Goal: Information Seeking & Learning: Learn about a topic

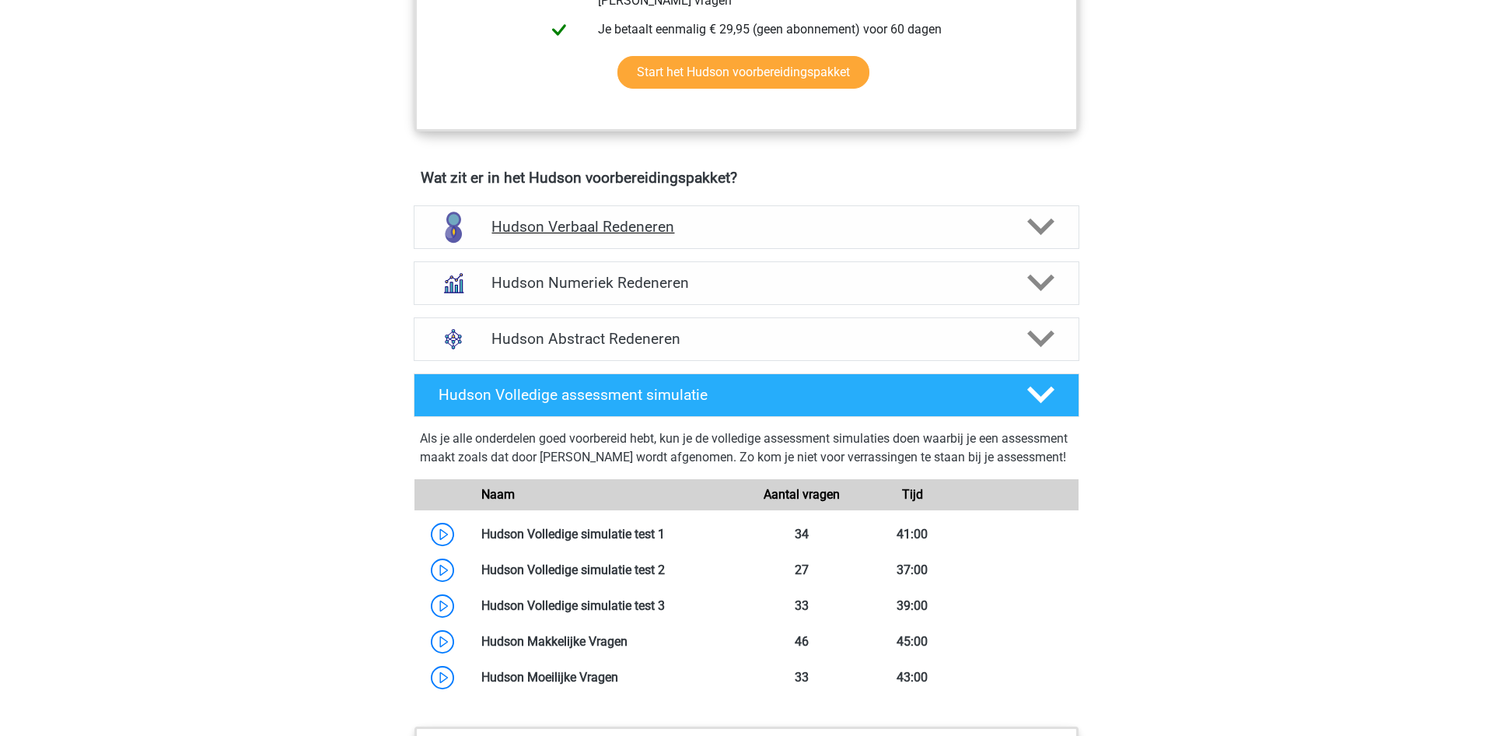
scroll to position [873, 0]
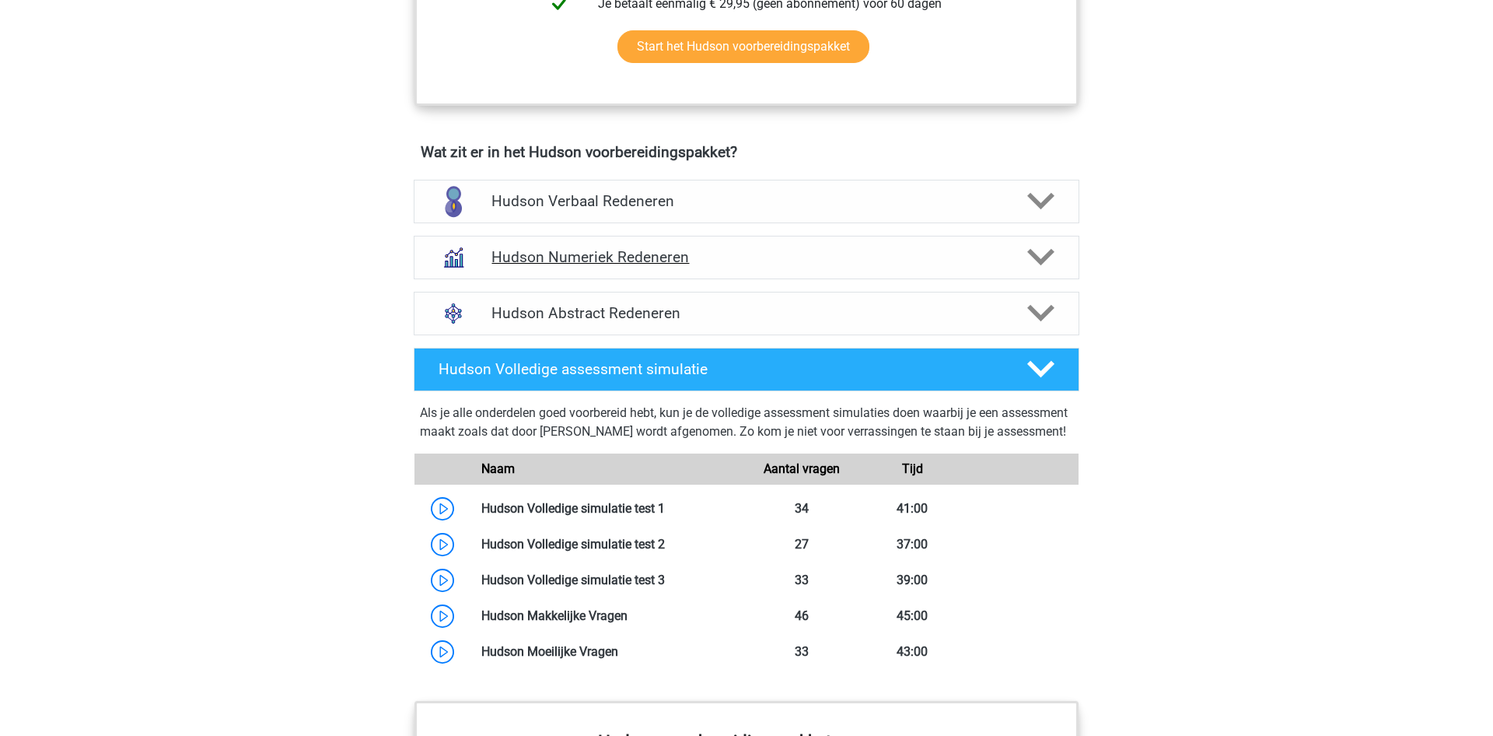
click at [702, 253] on h4 "Hudson Numeriek Redeneren" at bounding box center [746, 257] width 509 height 18
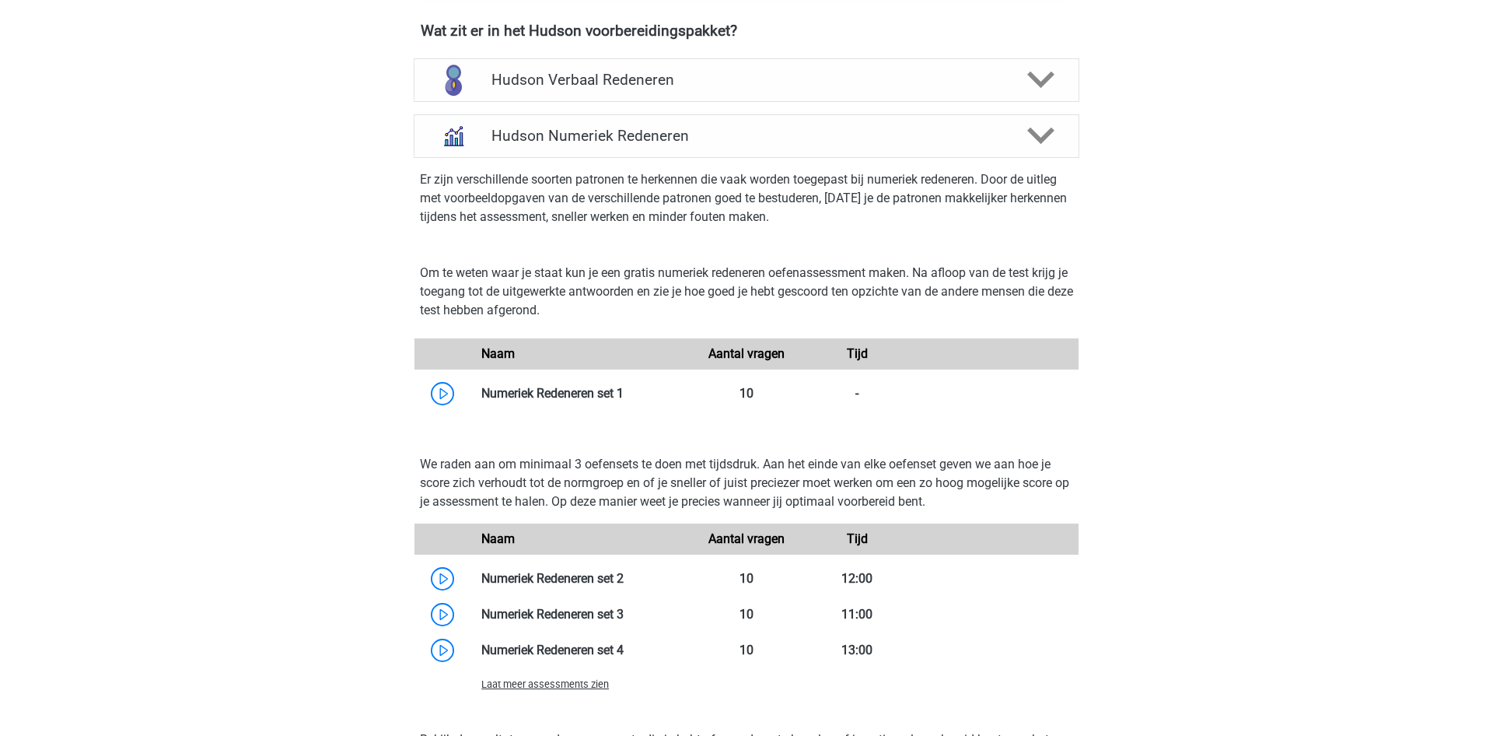
scroll to position [952, 0]
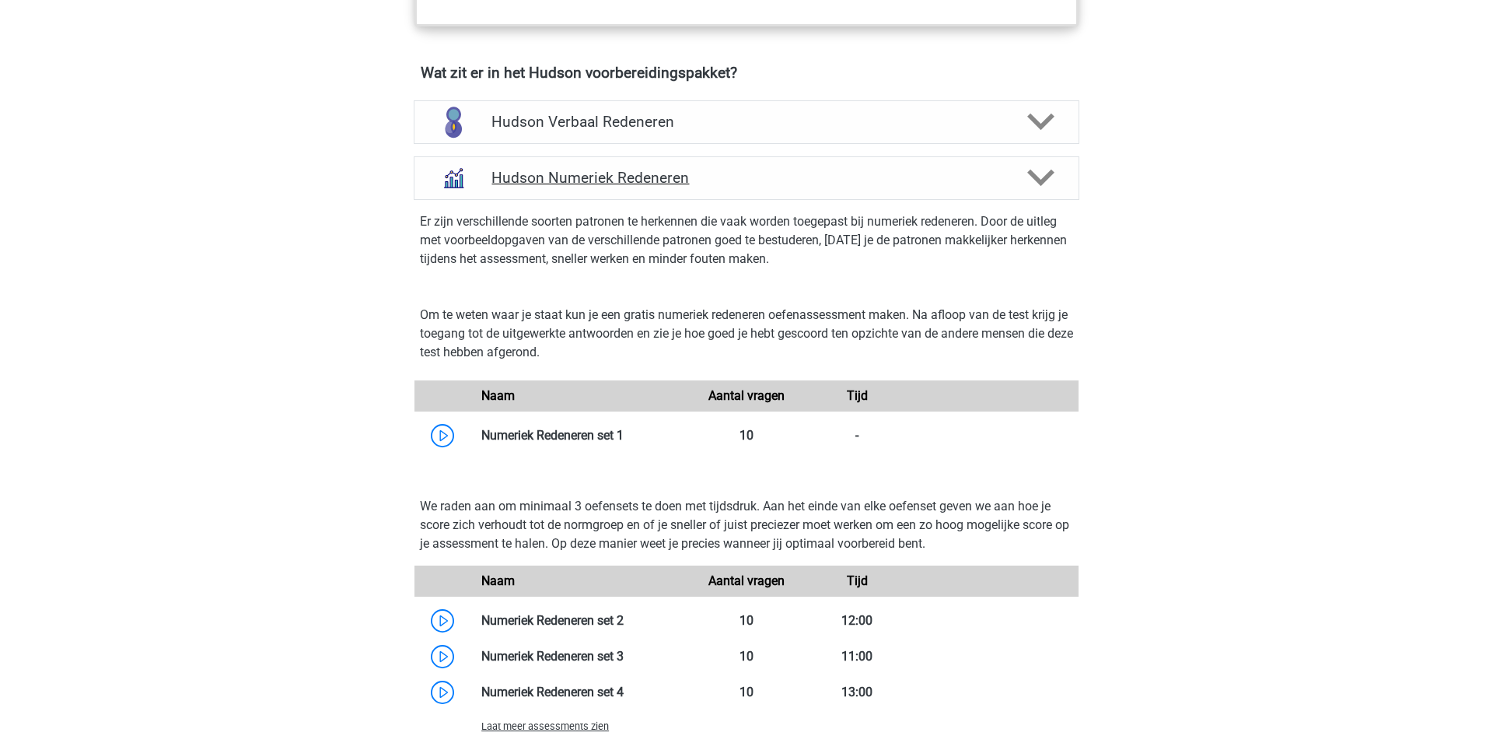
click at [1034, 167] on icon at bounding box center [1040, 177] width 27 height 27
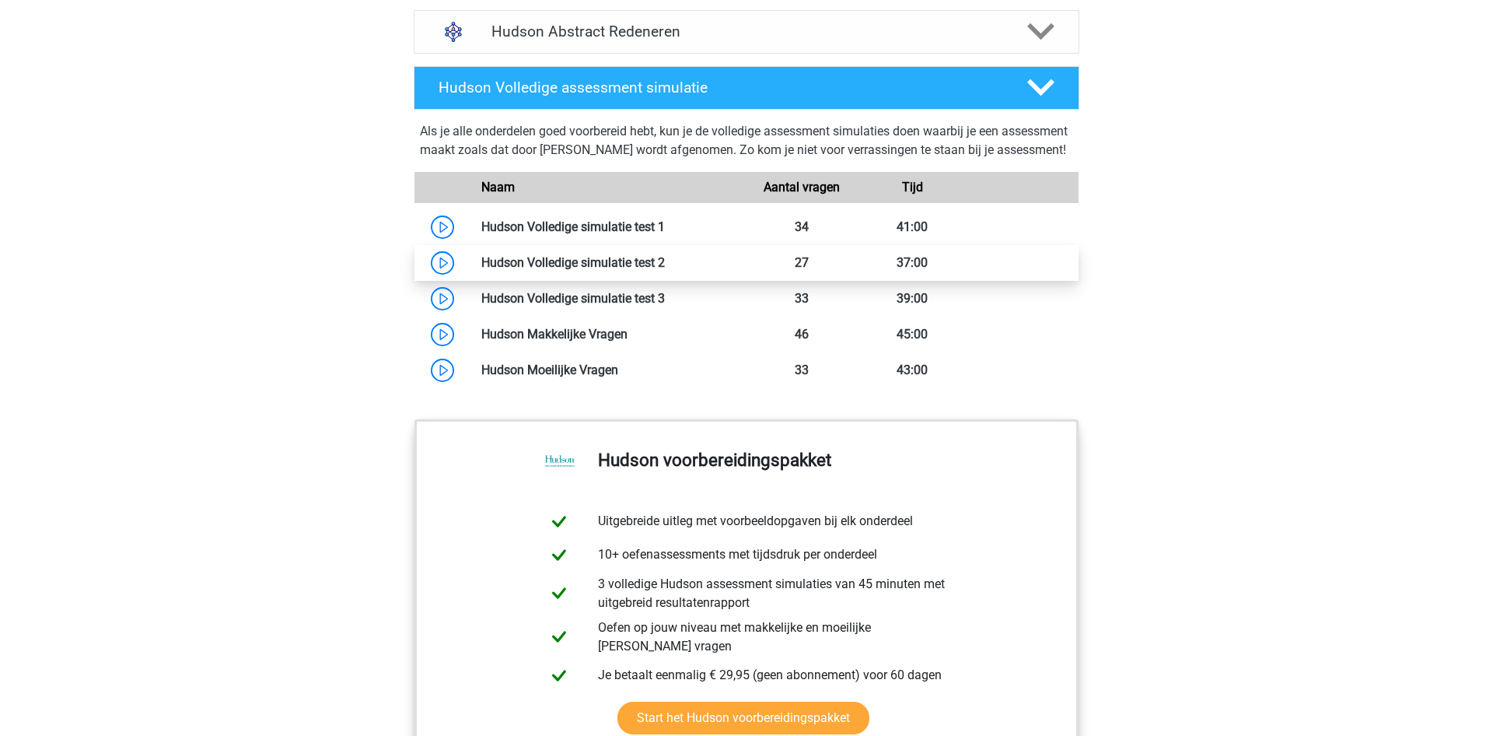
scroll to position [1190, 0]
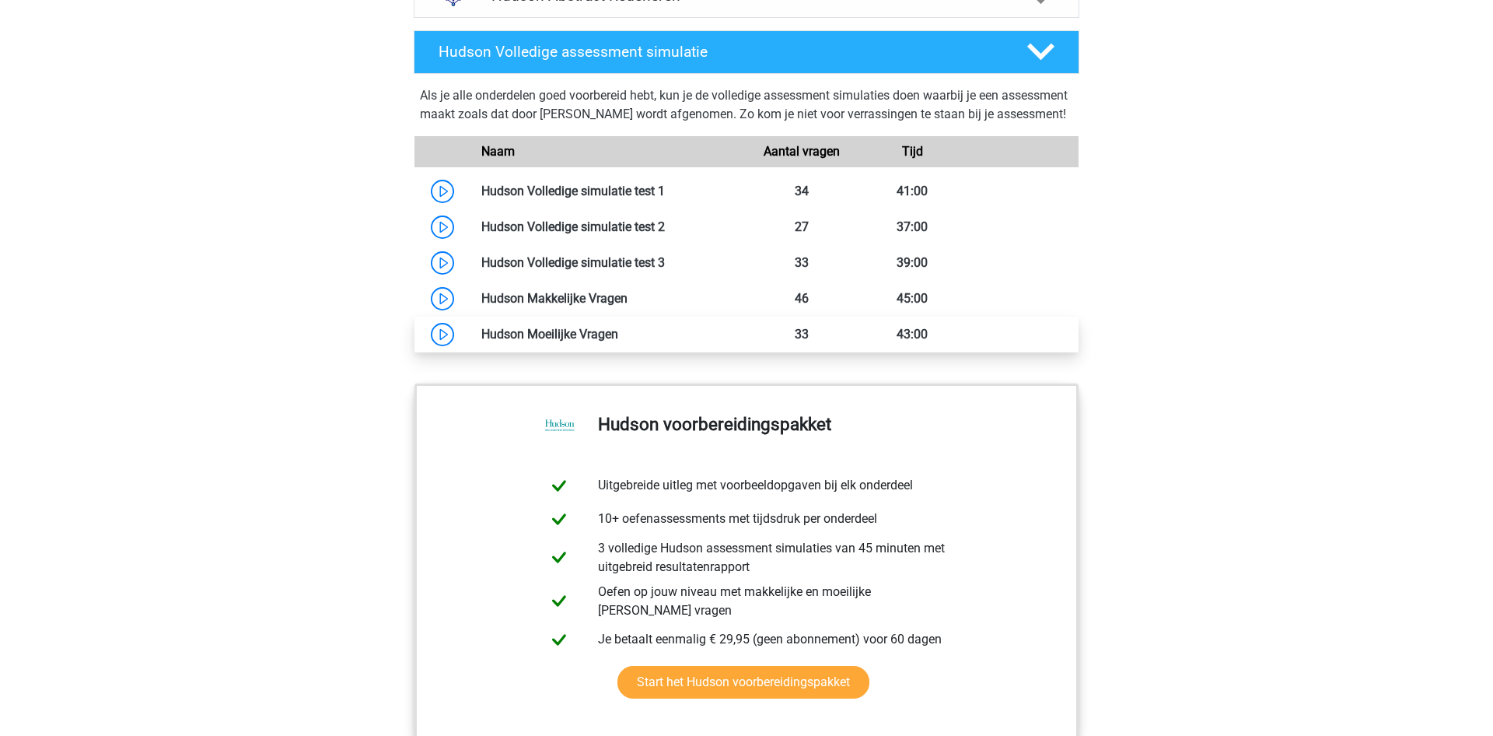
click at [618, 341] on link at bounding box center [618, 334] width 0 height 15
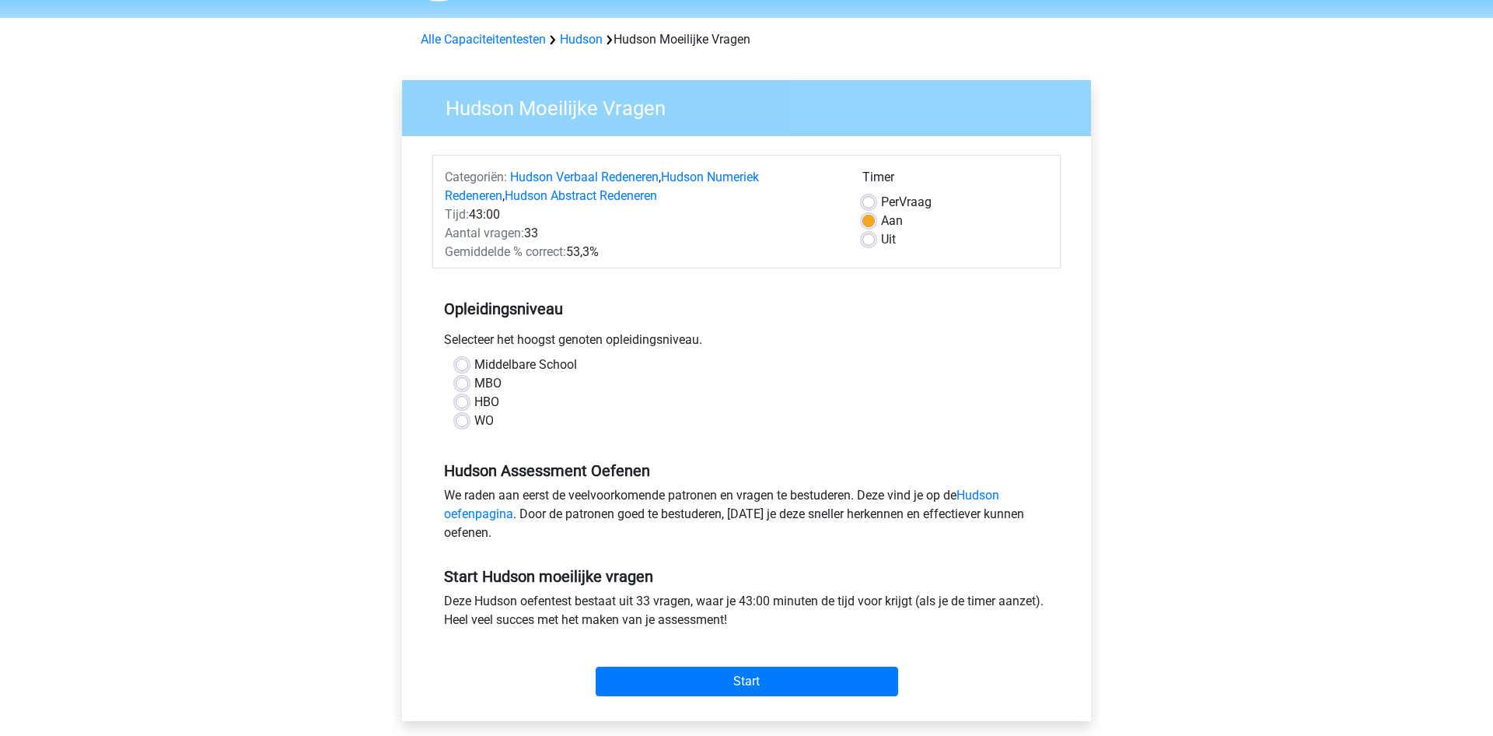
scroll to position [79, 0]
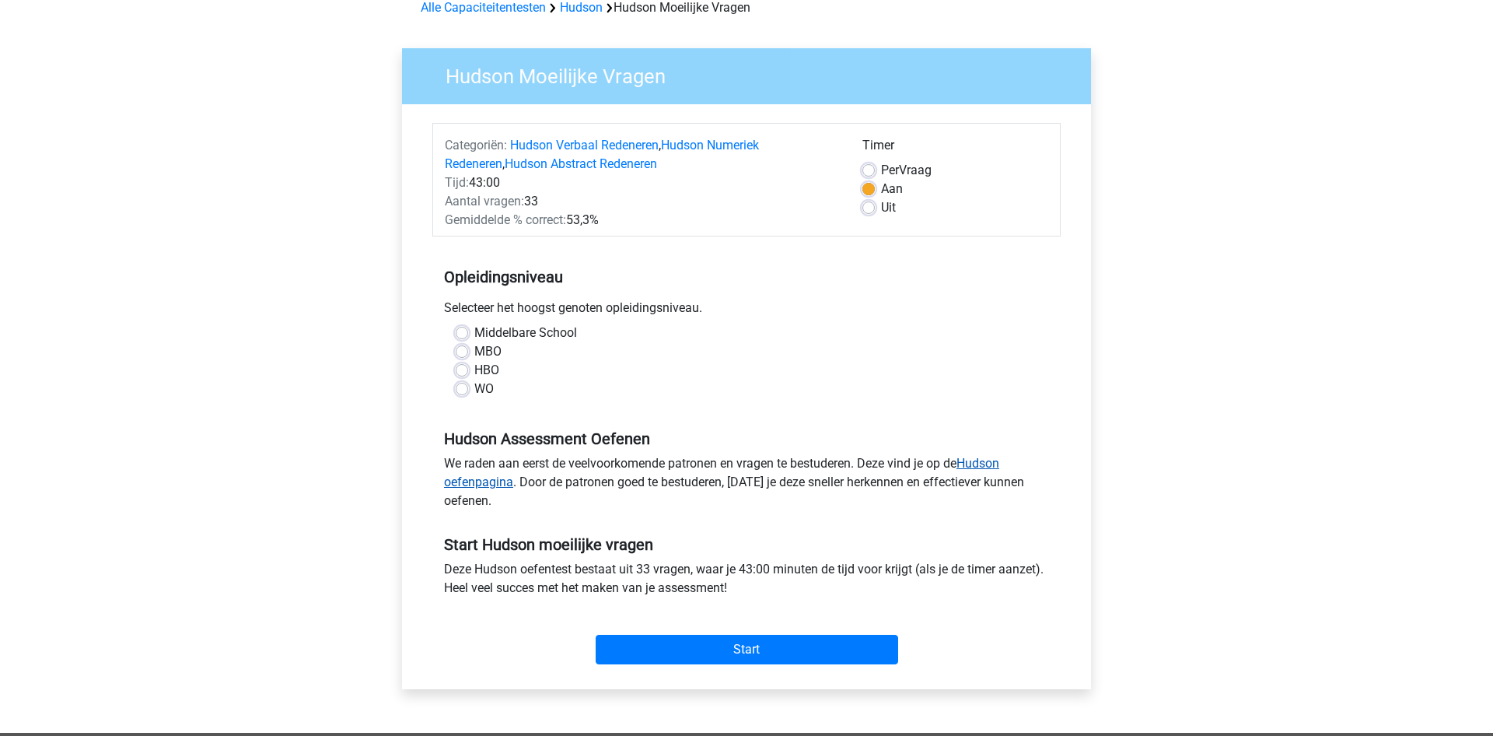
click at [982, 467] on link "Hudson oefenpagina" at bounding box center [721, 472] width 555 height 33
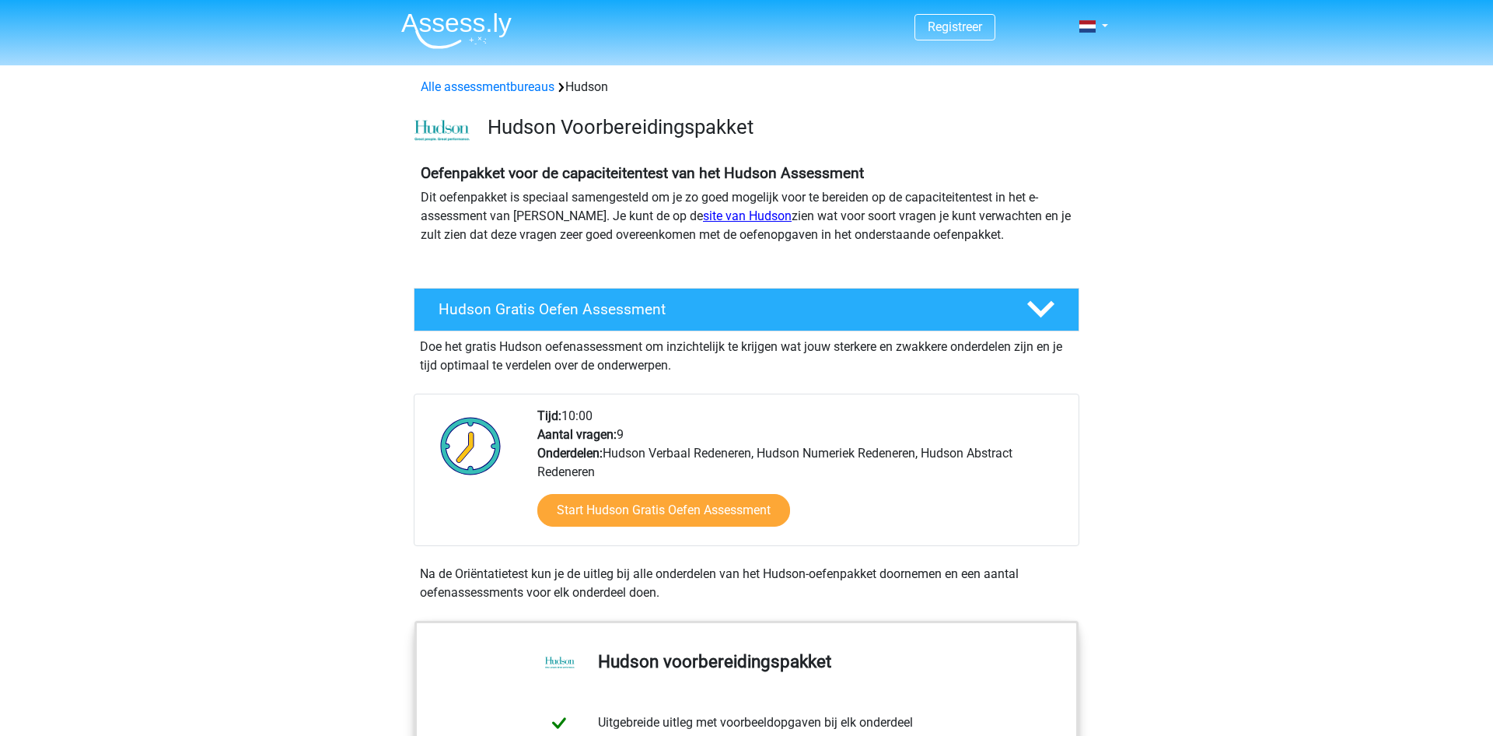
click at [709, 218] on link "site van Hudson" at bounding box center [747, 215] width 89 height 15
